Goal: Feedback & Contribution: Contribute content

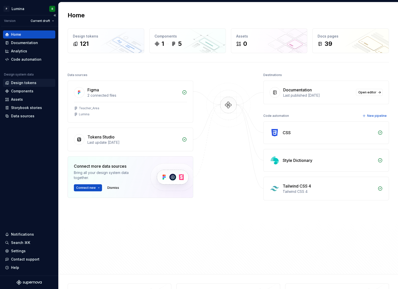
click at [27, 84] on div "Design tokens" at bounding box center [23, 82] width 25 height 5
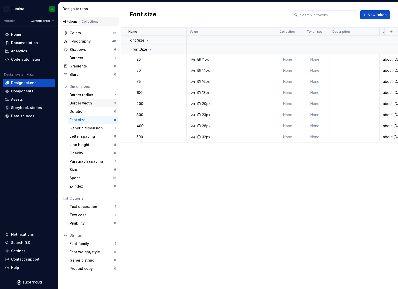
click at [83, 104] on div "Border width" at bounding box center [92, 103] width 45 height 5
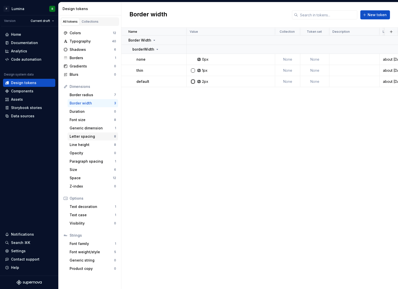
click at [84, 135] on div "Letter spacing" at bounding box center [92, 136] width 45 height 5
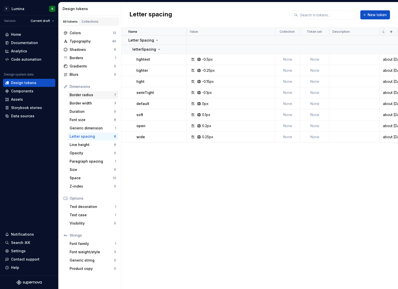
click at [86, 95] on div "Border radius" at bounding box center [92, 94] width 45 height 5
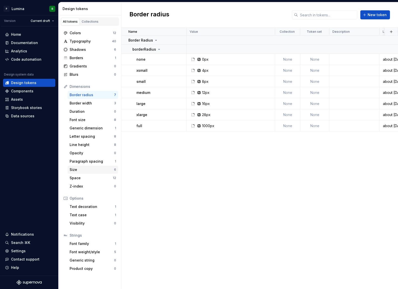
click at [79, 169] on div "Size" at bounding box center [92, 169] width 45 height 5
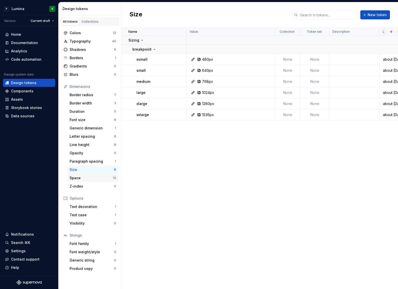
click at [79, 179] on div "Space" at bounding box center [91, 177] width 43 height 5
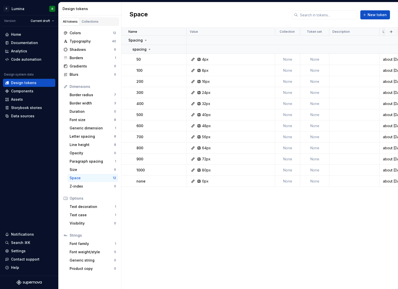
click at [185, 229] on div "Name Value Collection Token set Description Last updated Spacing spacing 50 4px…" at bounding box center [259, 158] width 277 height 261
click at [215, 219] on div "Name Value Collection Token set Description Last updated Spacing spacing 50 4px…" at bounding box center [259, 158] width 277 height 261
click at [88, 179] on div "Space" at bounding box center [91, 177] width 43 height 5
click at [241, 239] on div "Name Value Collection Token set Description Last updated Spacing spacing 50 4px…" at bounding box center [259, 158] width 277 height 261
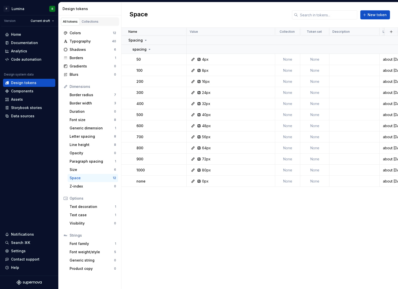
click at [258, 232] on div "Name Value Collection Token set Description Last updated Spacing spacing 50 4px…" at bounding box center [259, 158] width 277 height 261
click at [78, 161] on div "Paragraph spacing" at bounding box center [92, 161] width 45 height 5
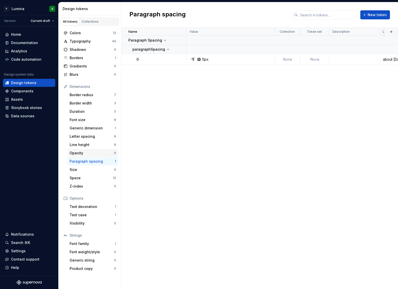
click at [77, 153] on div "Opacity" at bounding box center [92, 152] width 45 height 5
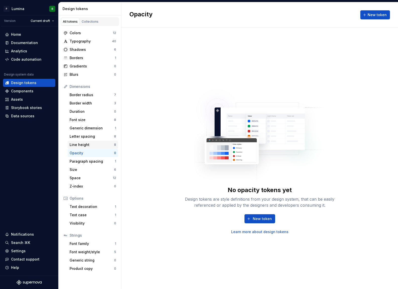
click at [80, 146] on div "Line height" at bounding box center [92, 144] width 45 height 5
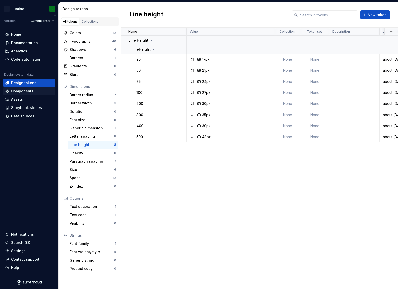
click at [28, 91] on div "Components" at bounding box center [22, 91] width 22 height 5
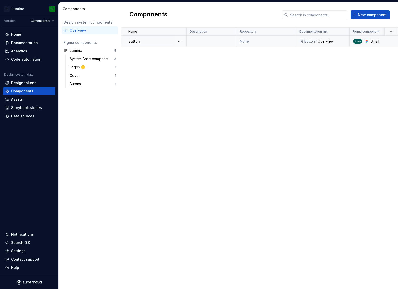
click at [165, 40] on div "Button" at bounding box center [158, 41] width 58 height 5
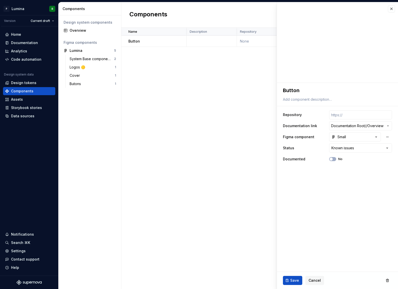
type textarea "*"
click at [27, 83] on div "Design tokens" at bounding box center [23, 82] width 25 height 5
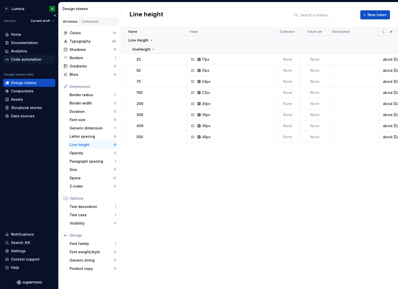
click at [23, 58] on div "Code automation" at bounding box center [26, 59] width 30 height 5
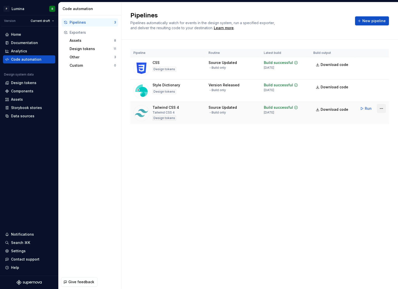
click at [382, 108] on html "P Lumina R Version Current draft Home Documentation Analytics Code automation D…" at bounding box center [199, 144] width 398 height 289
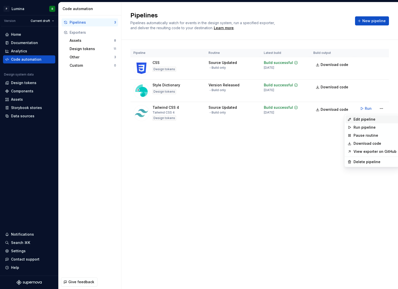
click at [366, 119] on div "Edit pipeline" at bounding box center [375, 119] width 43 height 5
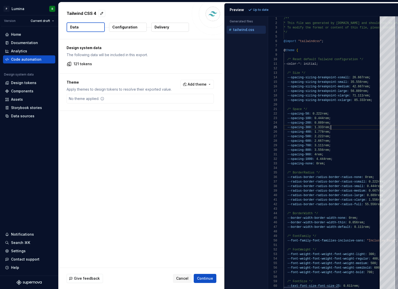
type textarea "**********"
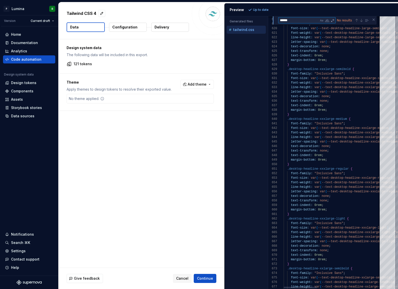
type textarea "******"
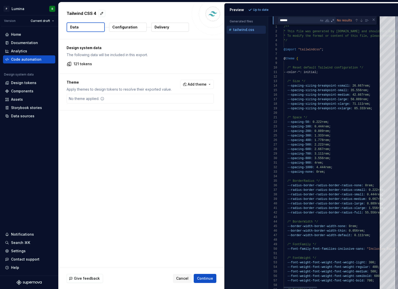
type textarea "**********"
drag, startPoint x: 312, startPoint y: 136, endPoint x: 288, endPoint y: 135, distance: 23.9
click at [30, 58] on div "Code automation" at bounding box center [26, 59] width 30 height 5
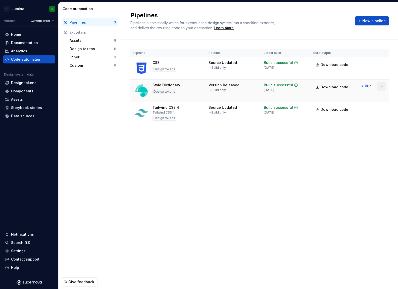
click at [381, 85] on html "P Lumina R Version Current draft Home Documentation Analytics Code automation D…" at bounding box center [199, 144] width 398 height 289
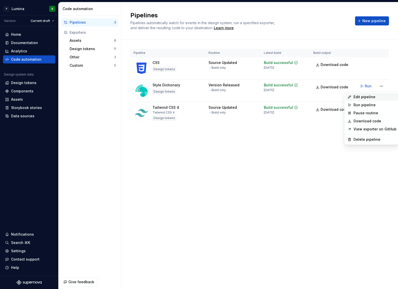
click at [370, 98] on div "Edit pipeline" at bounding box center [375, 96] width 43 height 5
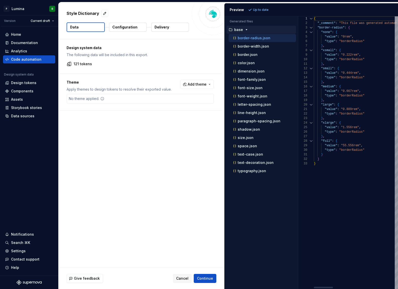
click at [298, 111] on div "Generated files Accessibility guide for tree . Navigate the tree with the arrow…" at bounding box center [312, 152] width 174 height 272
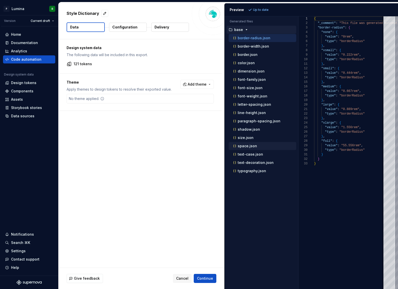
click at [250, 145] on p "space.json" at bounding box center [247, 146] width 19 height 4
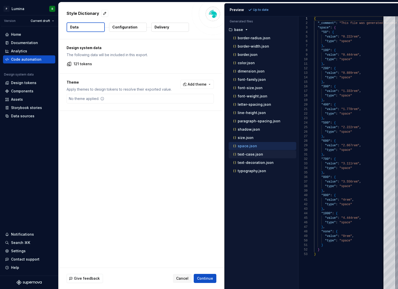
click at [252, 153] on p "text-case.json" at bounding box center [250, 154] width 25 height 4
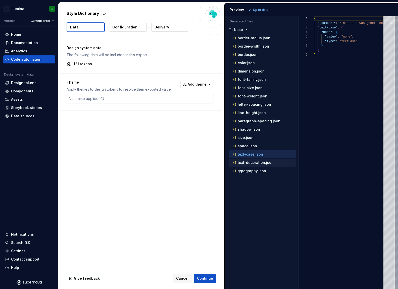
click at [253, 162] on p "text-decoration.json" at bounding box center [256, 162] width 36 height 4
click at [254, 171] on p "typography.json" at bounding box center [252, 171] width 28 height 4
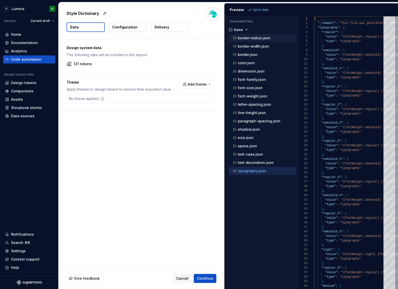
click at [256, 37] on p "border-radius.json" at bounding box center [254, 38] width 33 height 4
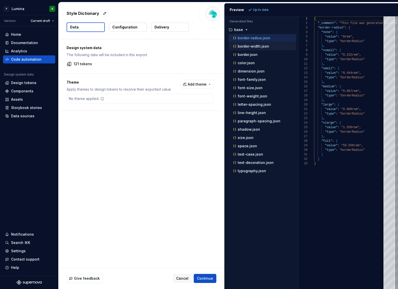
click at [258, 45] on p "border-width.json" at bounding box center [253, 46] width 31 height 4
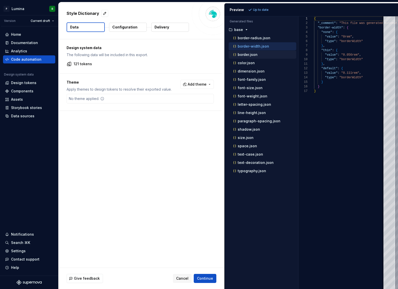
click at [254, 55] on p "border.json" at bounding box center [248, 55] width 20 height 4
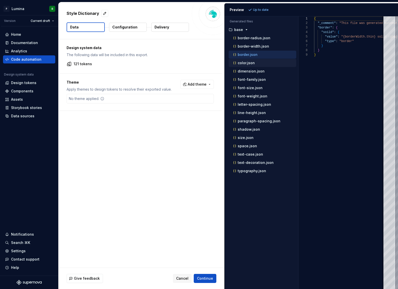
click at [252, 61] on p "color.json" at bounding box center [246, 63] width 17 height 4
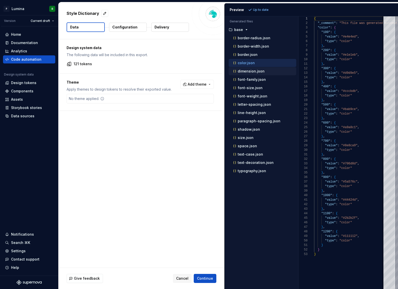
click at [255, 71] on p "dimension.json" at bounding box center [251, 71] width 27 height 4
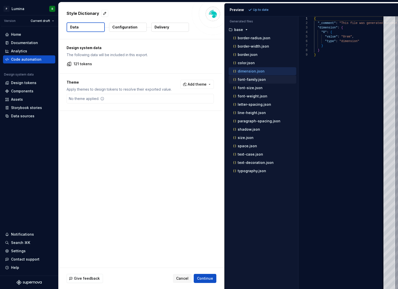
click at [255, 80] on p "font-family.json" at bounding box center [252, 79] width 28 height 4
click at [254, 89] on p "font-size.json" at bounding box center [250, 88] width 25 height 4
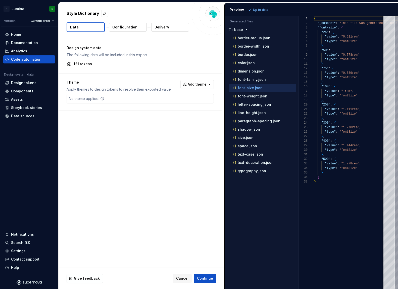
scroll to position [45, 0]
click at [255, 98] on p "font-weight.json" at bounding box center [253, 96] width 30 height 4
type textarea "**********"
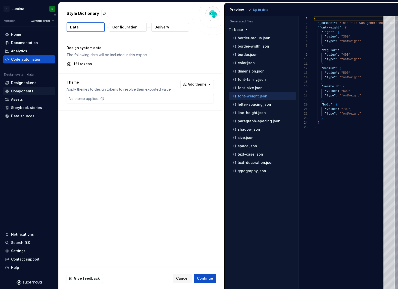
click at [25, 91] on div "Components" at bounding box center [22, 91] width 22 height 5
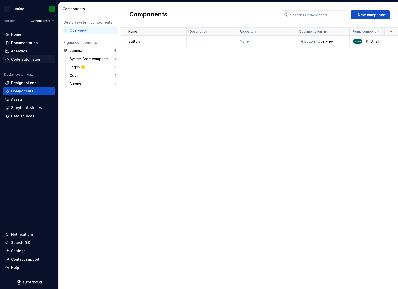
click at [29, 61] on div "Code automation" at bounding box center [26, 59] width 30 height 5
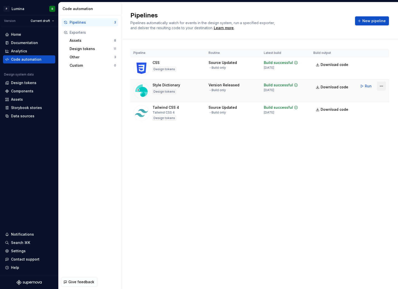
click at [383, 87] on html "P Lumina R Version Current draft Home Documentation Analytics Code automation D…" at bounding box center [199, 144] width 398 height 289
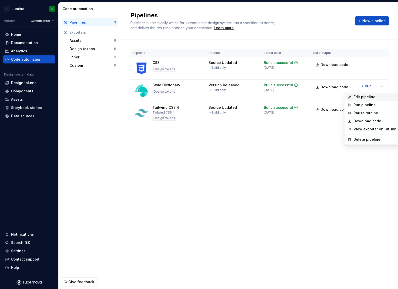
click at [366, 98] on div "Edit pipeline" at bounding box center [375, 96] width 43 height 5
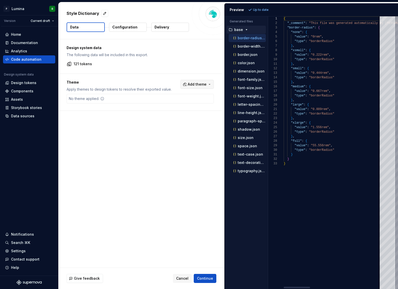
click at [210, 81] on button "Add theme" at bounding box center [197, 84] width 33 height 9
click at [122, 147] on html "P Lumina R Version Current draft Home Documentation Analytics Code automation D…" at bounding box center [199, 144] width 398 height 289
click at [125, 30] on button "Configuration" at bounding box center [128, 27] width 38 height 9
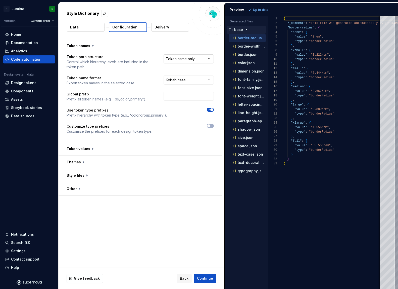
click at [198, 60] on html "**********" at bounding box center [199, 144] width 398 height 289
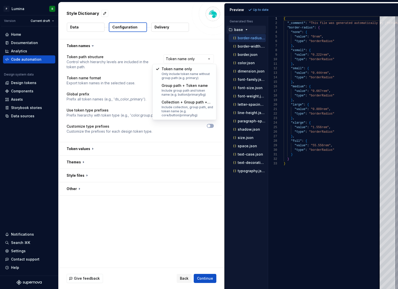
select select "**********"
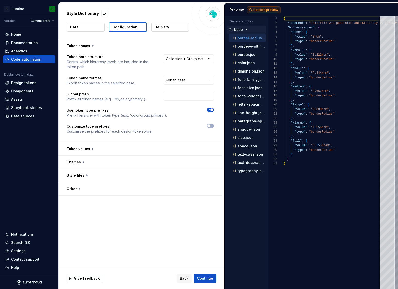
click at [251, 10] on button "Refresh preview" at bounding box center [264, 9] width 34 height 7
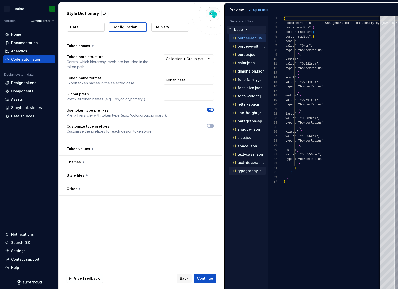
scroll to position [45, 0]
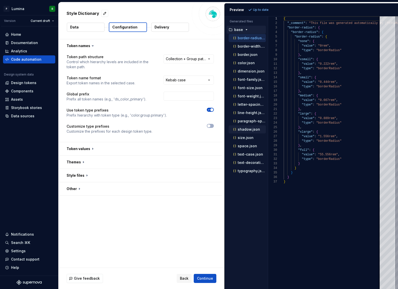
click at [251, 129] on p "shadow.json" at bounding box center [249, 129] width 22 height 4
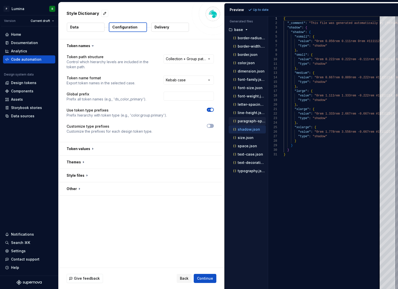
click at [251, 120] on p "paragraph-spacing.json" at bounding box center [252, 121] width 28 height 4
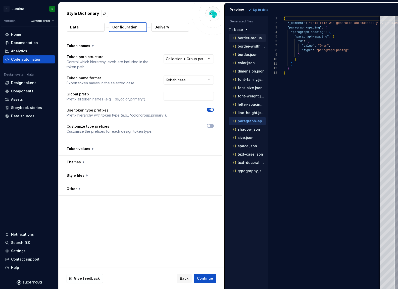
click at [250, 40] on div "border-radius.json" at bounding box center [249, 37] width 34 height 5
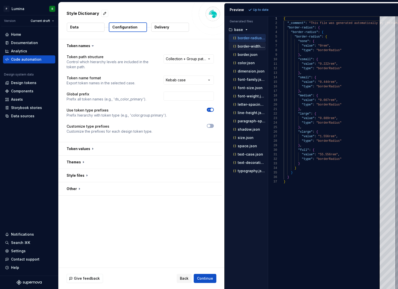
click at [250, 46] on p "border-width.json" at bounding box center [252, 46] width 28 height 4
type textarea "**********"
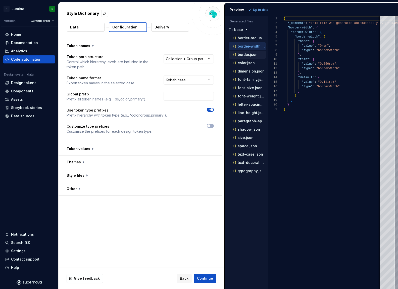
click at [249, 58] on div "border.json" at bounding box center [247, 55] width 37 height 8
click at [158, 239] on div "**********" at bounding box center [142, 153] width 166 height 228
click at [210, 125] on span "button" at bounding box center [208, 125] width 3 height 3
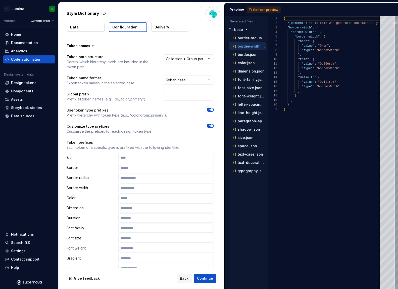
click at [211, 125] on icon "button" at bounding box center [209, 125] width 4 height 3
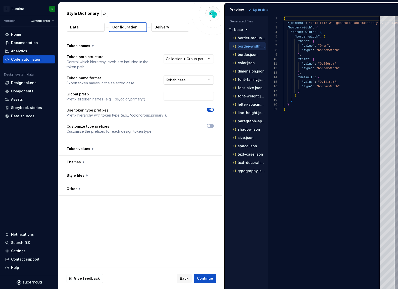
click at [199, 82] on html "**********" at bounding box center [199, 144] width 398 height 289
click at [124, 85] on html "**********" at bounding box center [199, 144] width 398 height 289
click at [88, 189] on button "button" at bounding box center [140, 188] width 163 height 13
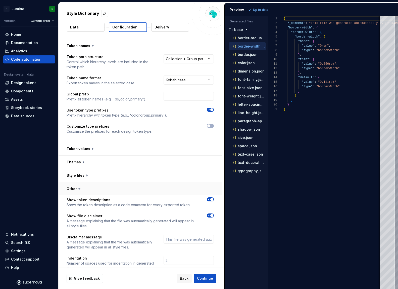
scroll to position [12, 0]
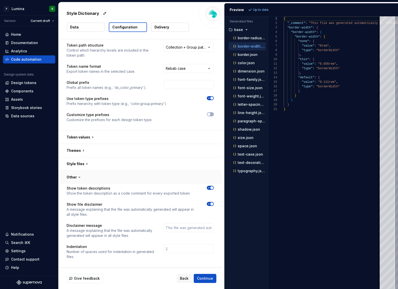
click at [83, 176] on button "button" at bounding box center [140, 176] width 163 height 13
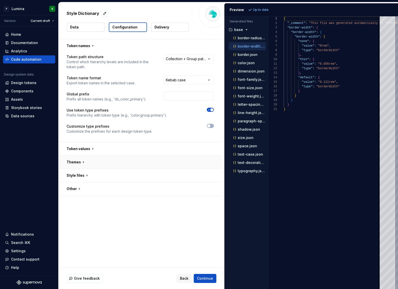
click at [89, 164] on button "button" at bounding box center [140, 161] width 163 height 13
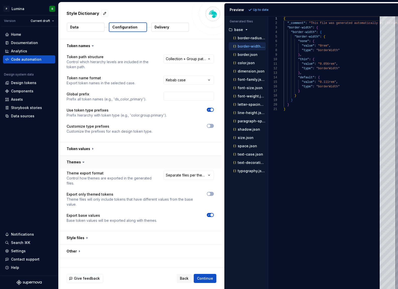
click at [89, 161] on button "button" at bounding box center [140, 161] width 163 height 13
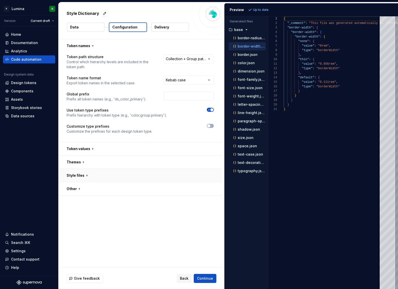
click at [89, 177] on button "button" at bounding box center [140, 175] width 163 height 13
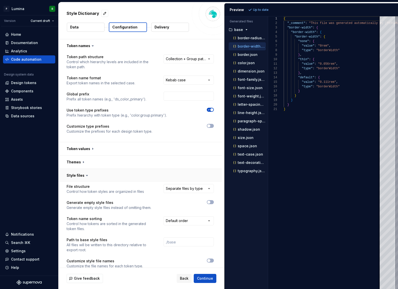
click at [89, 177] on button "button" at bounding box center [140, 175] width 163 height 13
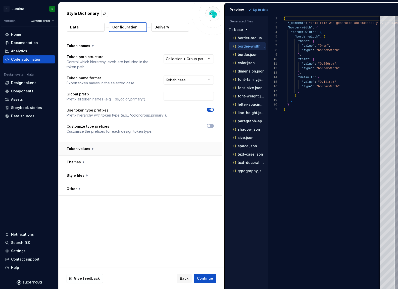
click at [91, 149] on button "button" at bounding box center [140, 148] width 163 height 13
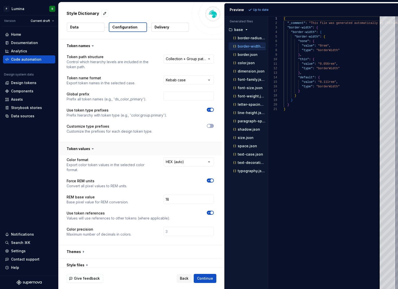
click at [91, 149] on icon at bounding box center [92, 148] width 5 height 5
click at [167, 30] on button "Delivery" at bounding box center [170, 27] width 38 height 9
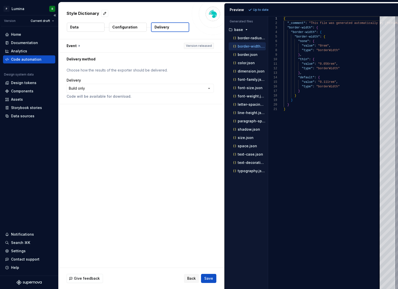
click at [28, 61] on div "Code automation" at bounding box center [26, 59] width 30 height 5
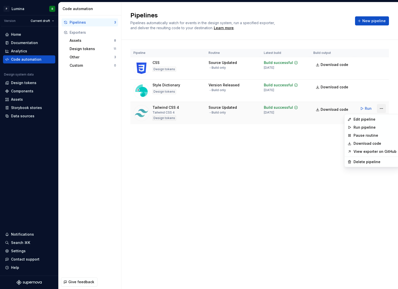
click at [382, 107] on html "P Lumina R Version Current draft Home Documentation Analytics Code automation D…" at bounding box center [199, 144] width 398 height 289
click at [365, 119] on div "Edit pipeline" at bounding box center [375, 119] width 43 height 5
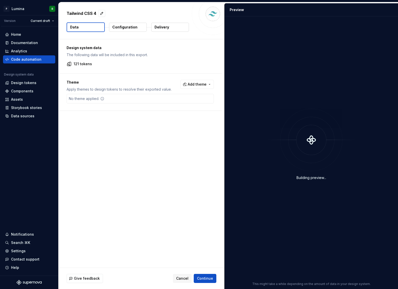
click at [123, 28] on p "Configuration" at bounding box center [124, 27] width 25 height 5
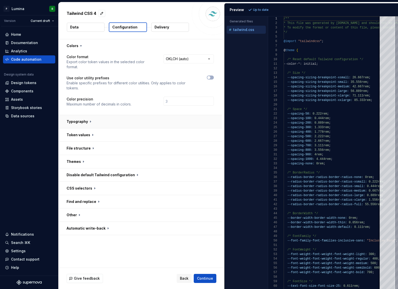
click at [122, 115] on button "button" at bounding box center [140, 121] width 163 height 13
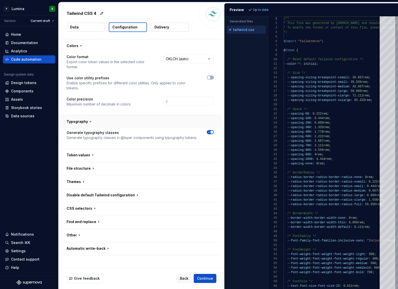
click at [122, 115] on button "button" at bounding box center [140, 121] width 163 height 13
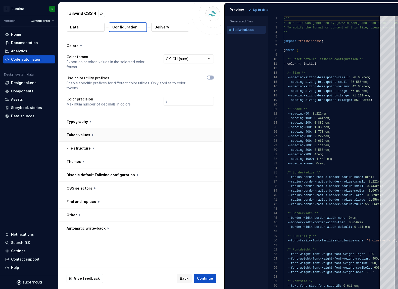
click at [119, 128] on button "button" at bounding box center [140, 134] width 163 height 13
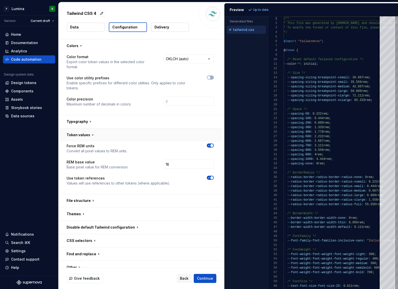
click at [119, 128] on button "button" at bounding box center [140, 134] width 163 height 13
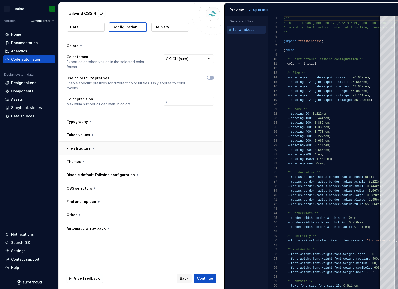
click at [112, 142] on button "button" at bounding box center [140, 148] width 163 height 13
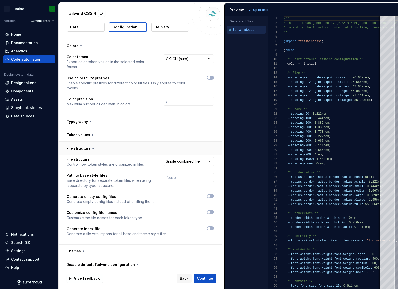
click at [112, 142] on button "button" at bounding box center [140, 148] width 163 height 13
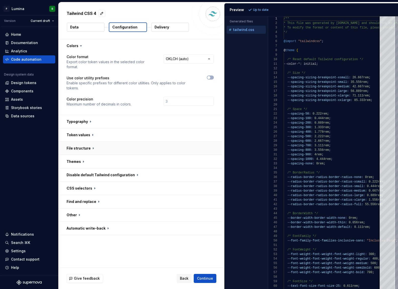
click at [112, 142] on button "button" at bounding box center [140, 148] width 163 height 13
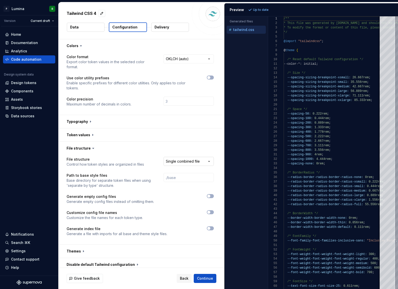
click at [189, 150] on html "**********" at bounding box center [199, 144] width 398 height 289
click at [109, 142] on html "**********" at bounding box center [199, 144] width 398 height 289
click at [95, 142] on button "button" at bounding box center [140, 148] width 163 height 13
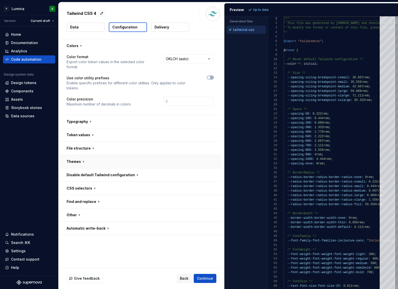
click at [100, 155] on button "button" at bounding box center [140, 161] width 163 height 13
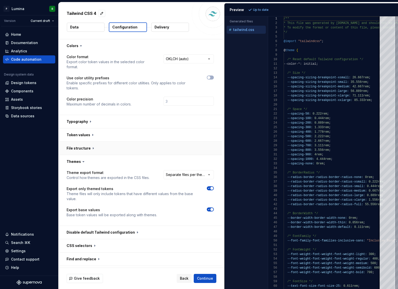
click at [99, 142] on button "button" at bounding box center [140, 148] width 163 height 13
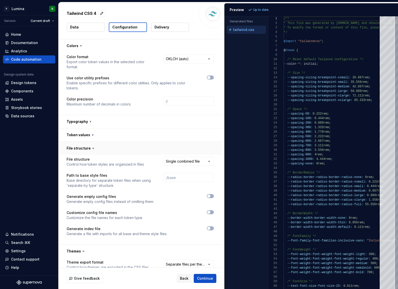
click at [94, 142] on button "button" at bounding box center [140, 148] width 163 height 13
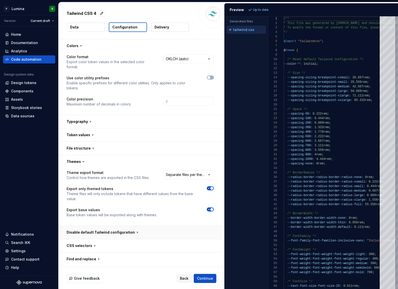
click at [116, 226] on button "button" at bounding box center [140, 232] width 163 height 13
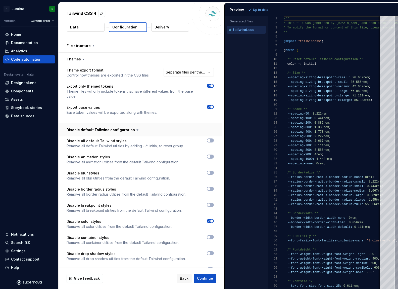
scroll to position [42, 0]
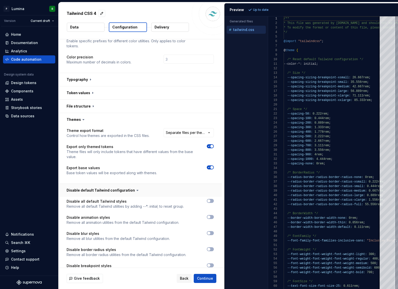
click at [130, 184] on button "button" at bounding box center [140, 190] width 163 height 13
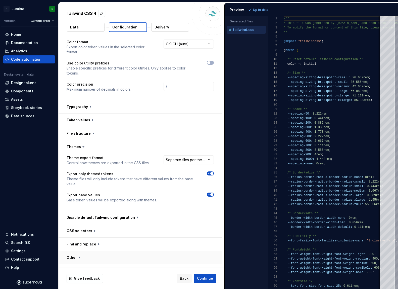
click at [106, 251] on button "button" at bounding box center [140, 257] width 163 height 13
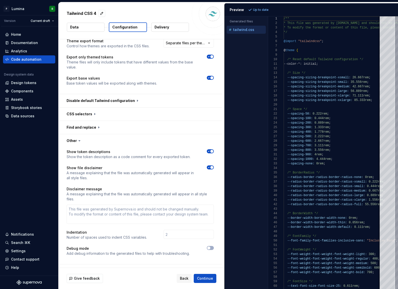
scroll to position [125, 0]
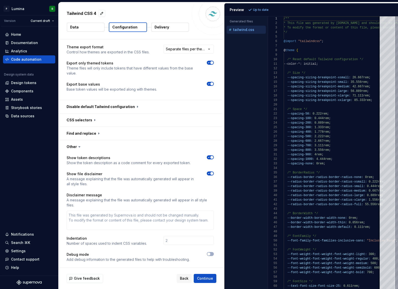
click at [77, 144] on icon at bounding box center [79, 146] width 5 height 5
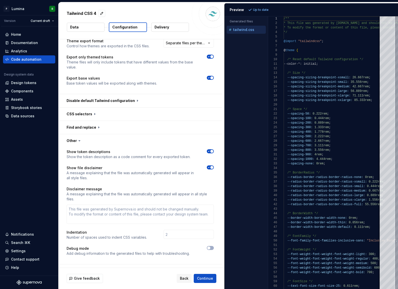
click at [79, 138] on icon at bounding box center [79, 140] width 5 height 5
click at [79, 140] on icon at bounding box center [80, 140] width 2 height 1
click at [80, 138] on icon at bounding box center [79, 140] width 5 height 5
click at [79, 140] on icon at bounding box center [80, 140] width 2 height 1
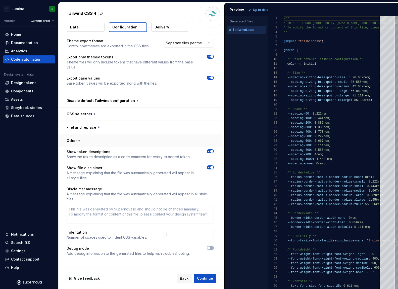
click at [82, 134] on button "button" at bounding box center [140, 140] width 163 height 13
type textarea "*"
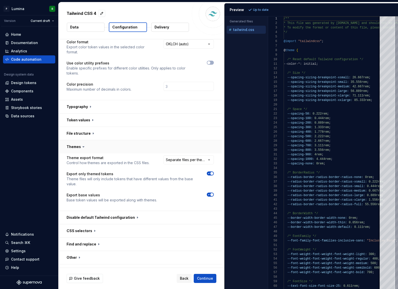
scroll to position [0, 0]
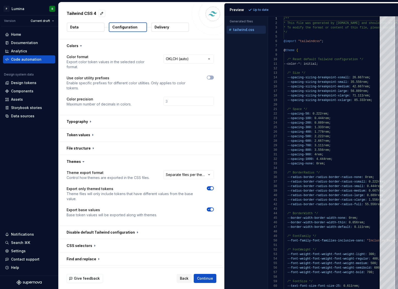
click at [168, 28] on p "Delivery" at bounding box center [162, 27] width 15 height 5
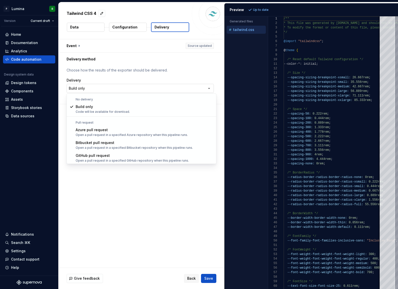
click at [183, 89] on html "**********" at bounding box center [199, 144] width 398 height 289
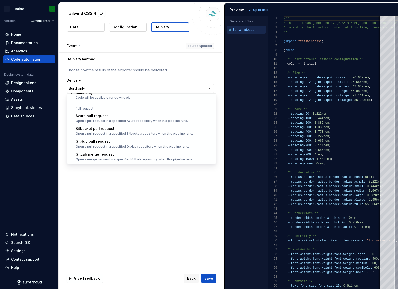
click at [159, 206] on html "**********" at bounding box center [199, 144] width 398 height 289
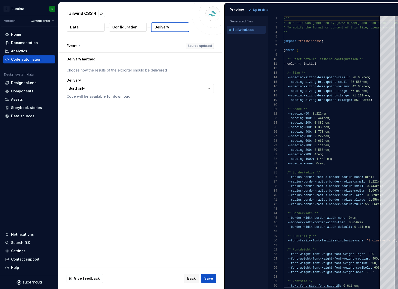
type textarea "**********"
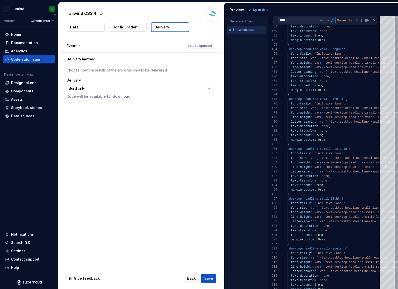
type textarea "****"
click at [57, 154] on div "Home Documentation Analytics Code automation Design system data Design tokens C…" at bounding box center [29, 150] width 58 height 249
click at [36, 156] on div "Home Documentation Analytics Code automation Design system data Design tokens C…" at bounding box center [29, 150] width 58 height 249
click at [29, 88] on div "Components" at bounding box center [29, 91] width 52 height 8
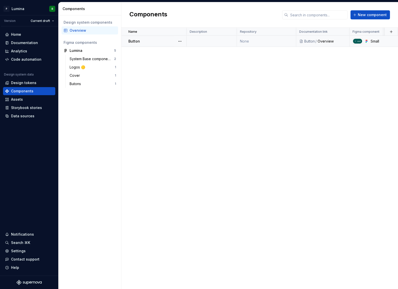
click at [150, 41] on div "Button" at bounding box center [158, 41] width 58 height 5
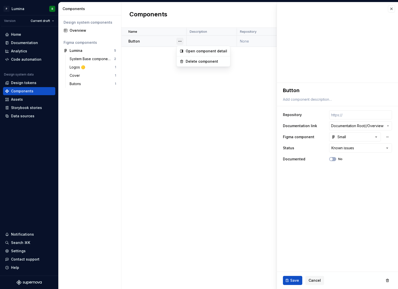
click at [182, 41] on button "button" at bounding box center [180, 41] width 7 height 7
click at [201, 50] on div "Open component detail" at bounding box center [206, 51] width 41 height 5
click at [334, 218] on fieldset "**********" at bounding box center [337, 186] width 121 height 206
click at [207, 89] on div "Name Description Repository Documentation link Figma component Status Documente…" at bounding box center [259, 158] width 277 height 261
click at [260, 73] on div "Name Description Repository Documentation link Figma component Status Documente…" at bounding box center [259, 158] width 277 height 261
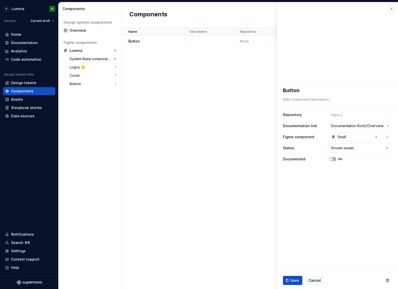
click at [393, 9] on button "button" at bounding box center [391, 8] width 7 height 7
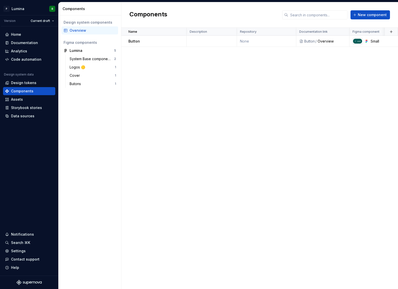
click at [237, 89] on div "Name Description Repository Documentation link Figma component Status Documente…" at bounding box center [259, 158] width 277 height 261
click at [376, 13] on span "New component" at bounding box center [372, 14] width 29 height 5
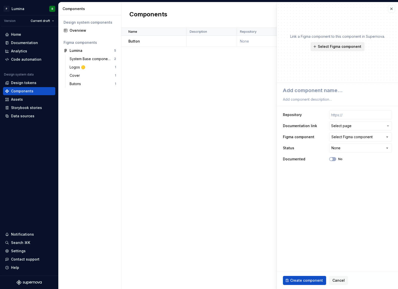
click at [338, 47] on span "Select Figma component" at bounding box center [340, 46] width 44 height 5
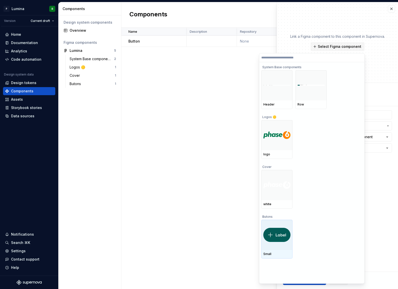
click at [282, 236] on img at bounding box center [277, 235] width 27 height 14
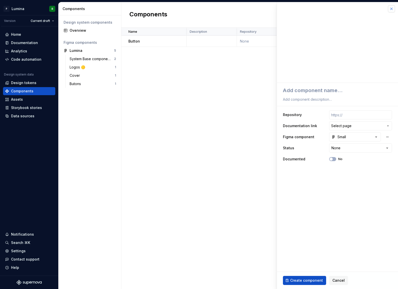
click at [393, 11] on button "button" at bounding box center [391, 8] width 7 height 7
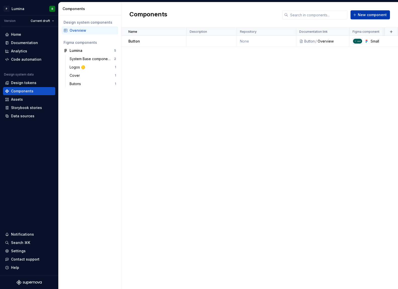
click at [370, 15] on span "New component" at bounding box center [372, 14] width 29 height 5
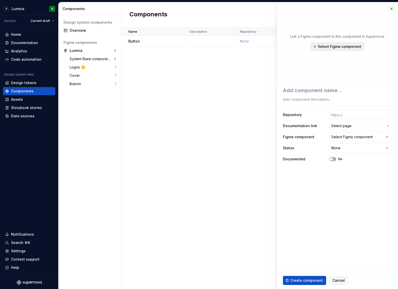
click at [320, 46] on span "Select Figma component" at bounding box center [340, 46] width 44 height 5
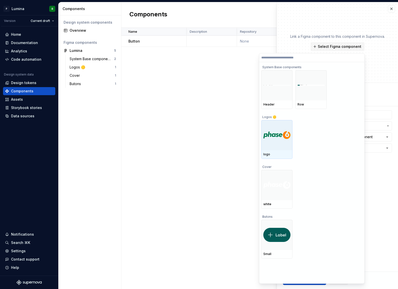
click at [281, 141] on div at bounding box center [277, 135] width 31 height 30
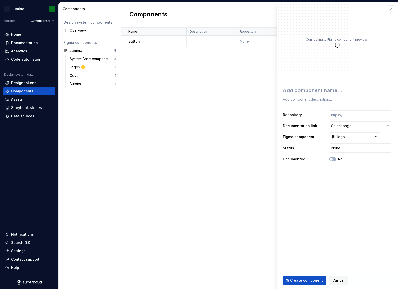
type textarea "*"
click at [376, 137] on icon "button" at bounding box center [376, 137] width 1 height 1
click at [376, 137] on html "**********" at bounding box center [199, 144] width 398 height 289
click at [386, 124] on icon "button" at bounding box center [388, 126] width 4 height 4
click at [232, 132] on html "**********" at bounding box center [199, 144] width 398 height 289
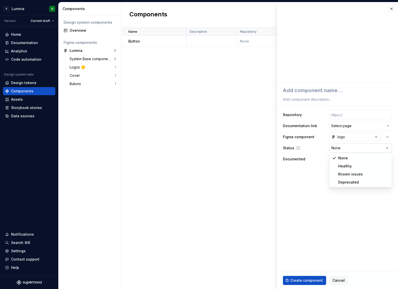
click at [359, 148] on html "**********" at bounding box center [199, 144] width 398 height 289
select select "**********"
type textarea "*"
click at [364, 147] on html "**********" at bounding box center [199, 144] width 398 height 289
select select
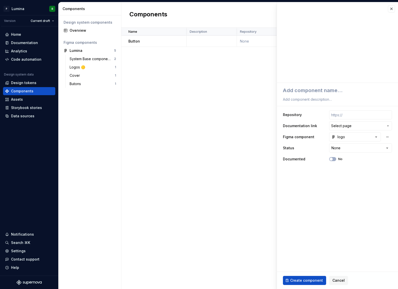
type textarea "*"
click at [196, 123] on div "Name Description Repository Documentation link Figma component Status Documente…" at bounding box center [259, 158] width 277 height 261
click at [390, 7] on button "button" at bounding box center [391, 8] width 7 height 7
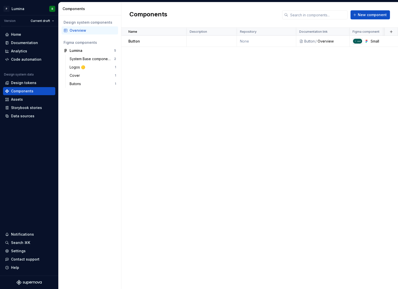
click at [178, 104] on div "Name Description Repository Documentation link Figma component Status Documente…" at bounding box center [259, 158] width 277 height 261
click at [231, 98] on div "Name Description Repository Documentation link Figma component Status Documente…" at bounding box center [259, 158] width 277 height 261
click at [244, 109] on div "Name Description Repository Documentation link Figma component Status Documente…" at bounding box center [259, 158] width 277 height 261
click at [219, 125] on div "Name Description Repository Documentation link Figma component Status Documente…" at bounding box center [259, 158] width 277 height 261
click at [253, 111] on div "Name Description Repository Documentation link Figma component Status Documente…" at bounding box center [259, 158] width 277 height 261
